Goal: Information Seeking & Learning: Learn about a topic

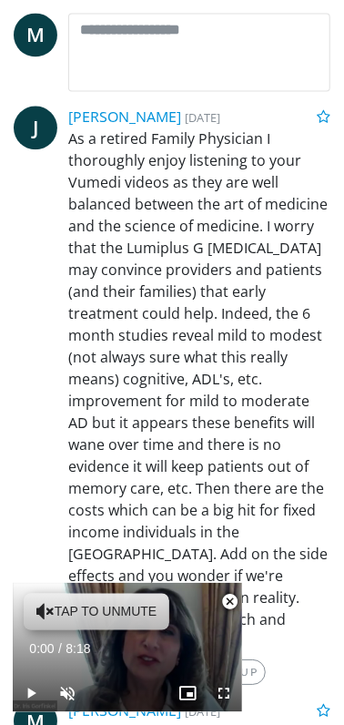
scroll to position [682, 0]
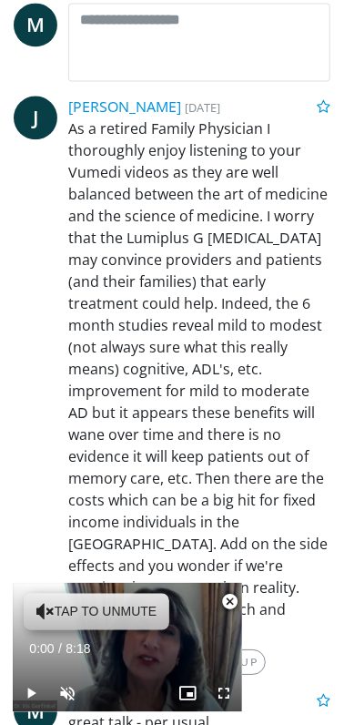
click at [2, 497] on div "**********" at bounding box center [172, 446] width 344 height 2153
click at [157, 511] on p "As a retired Family Physician I thoroughly enjoy listening to your Vumedi video…" at bounding box center [199, 380] width 262 height 525
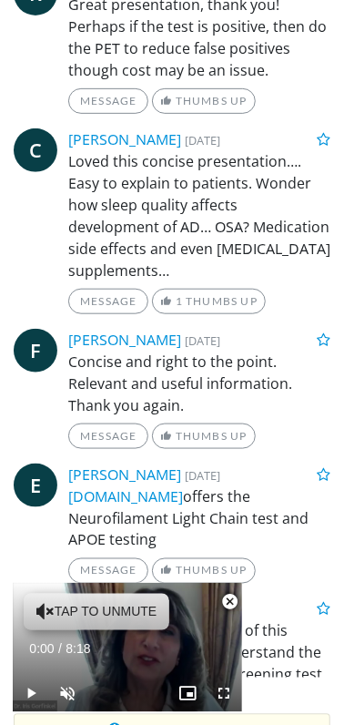
scroll to position [1298, 0]
